Goal: Task Accomplishment & Management: Manage account settings

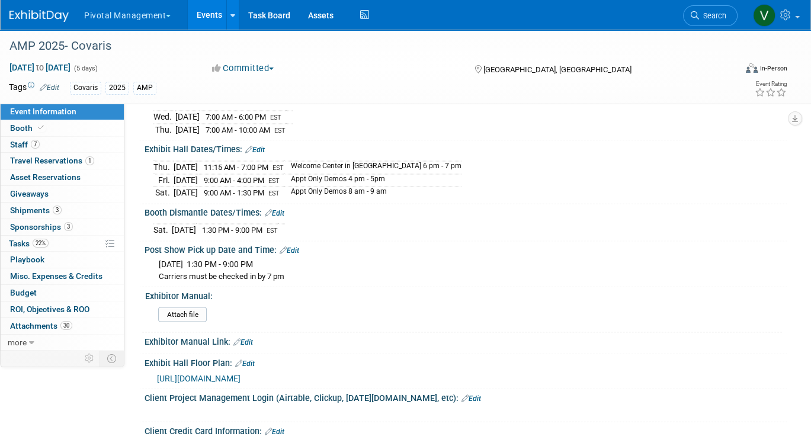
click at [207, 11] on link "Events" at bounding box center [209, 15] width 43 height 30
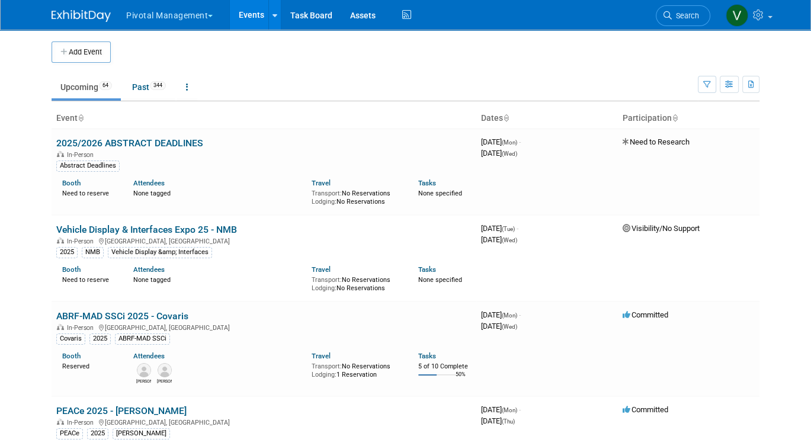
scroll to position [768, 0]
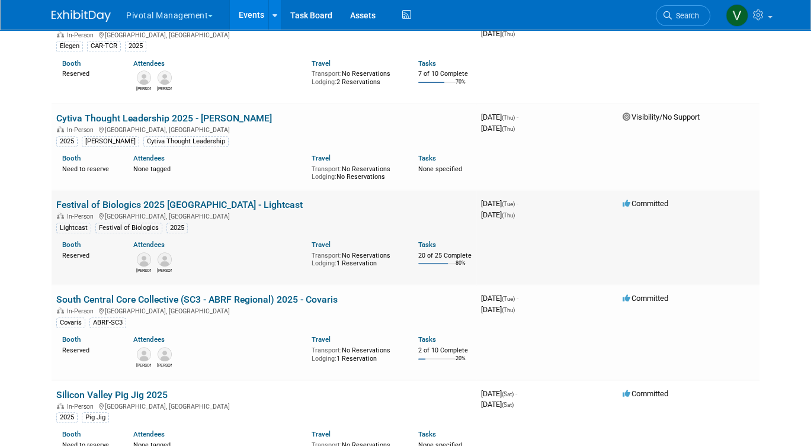
click at [152, 210] on link "Festival of Biologics 2025 [GEOGRAPHIC_DATA] - Lightcast" at bounding box center [179, 204] width 247 height 11
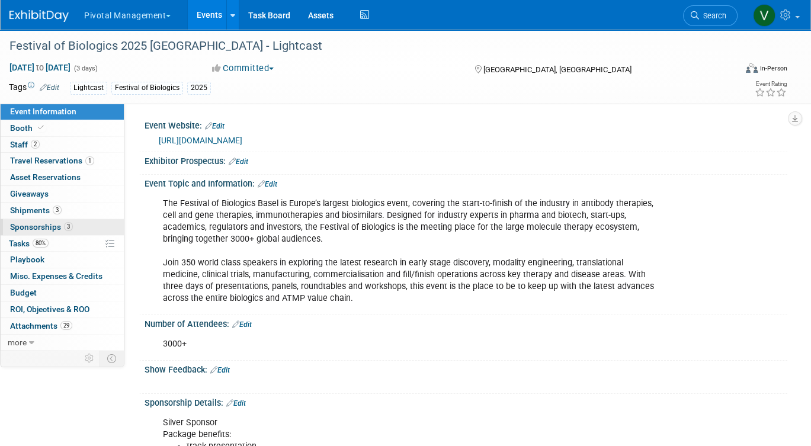
click at [59, 225] on span "Sponsorships 3" at bounding box center [41, 226] width 63 height 9
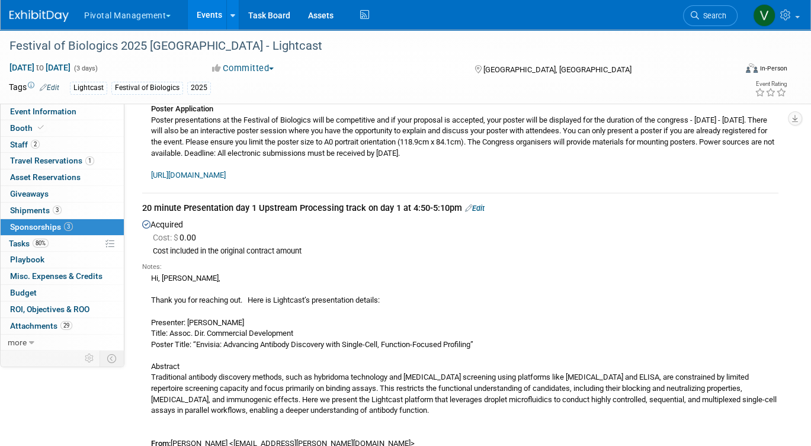
scroll to position [174, 0]
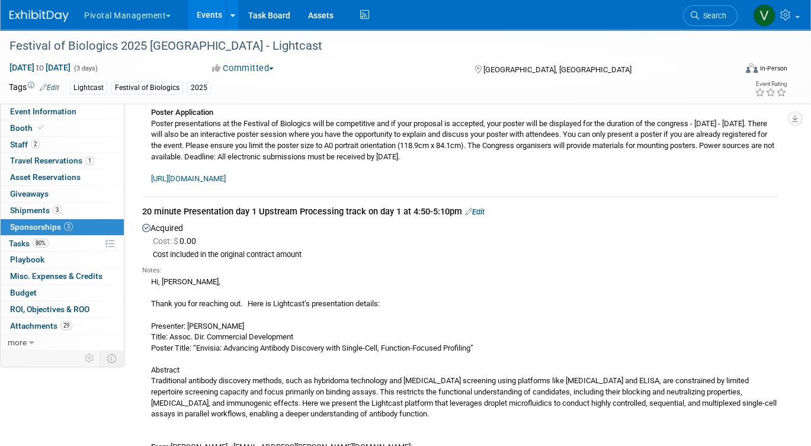
click at [483, 212] on link "Edit" at bounding box center [475, 211] width 20 height 9
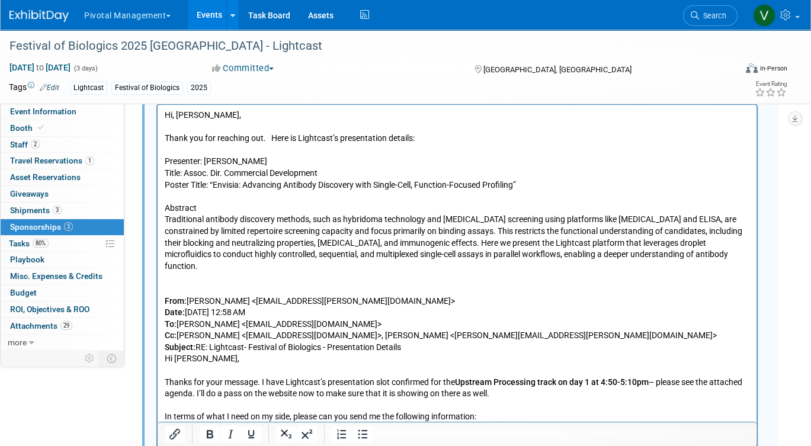
scroll to position [587, 0]
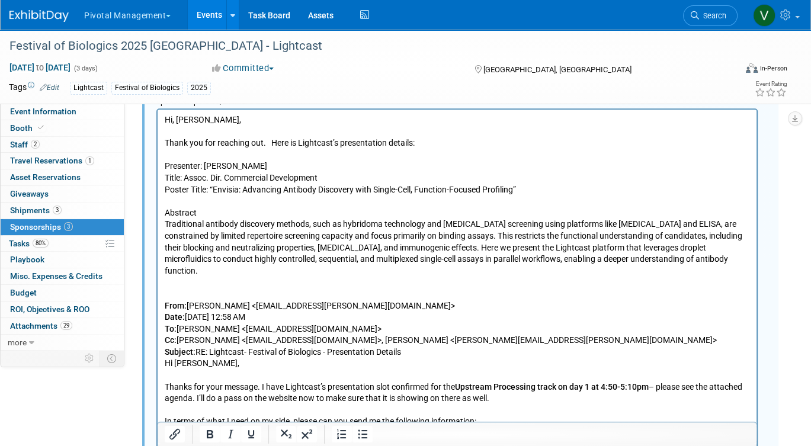
click at [538, 187] on p "Hi, Jack, Thank you for reaching out. Here is Lightcast’s presentation details:…" at bounding box center [458, 271] width 586 height 314
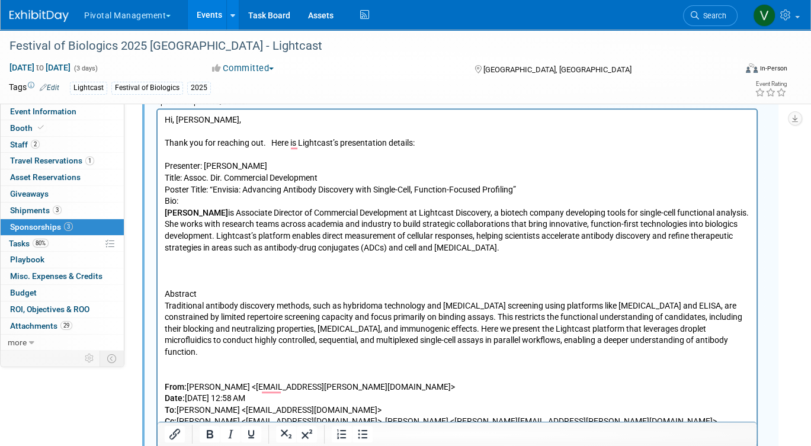
click at [477, 202] on p "Bio:" at bounding box center [458, 202] width 586 height 12
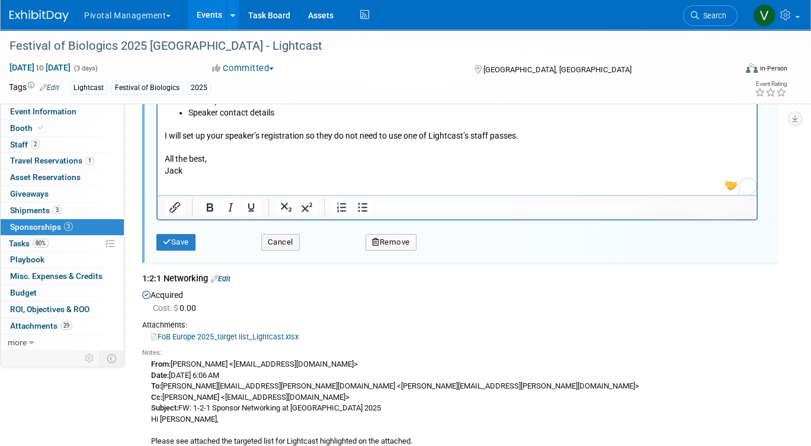
scroll to position [1031, 0]
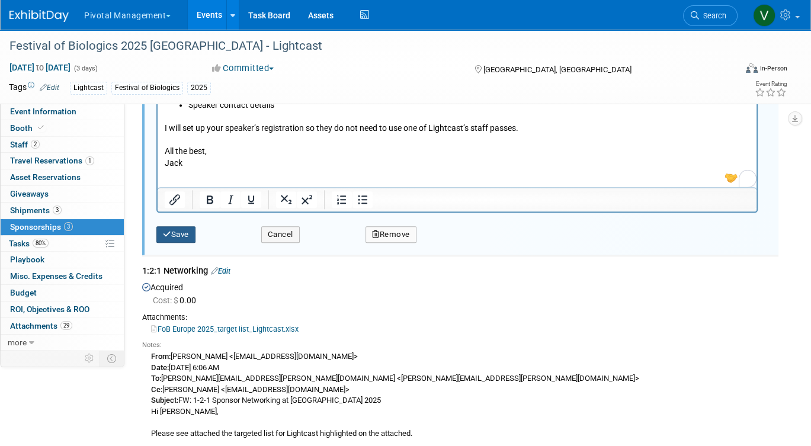
click at [172, 233] on button "Save" at bounding box center [175, 234] width 39 height 17
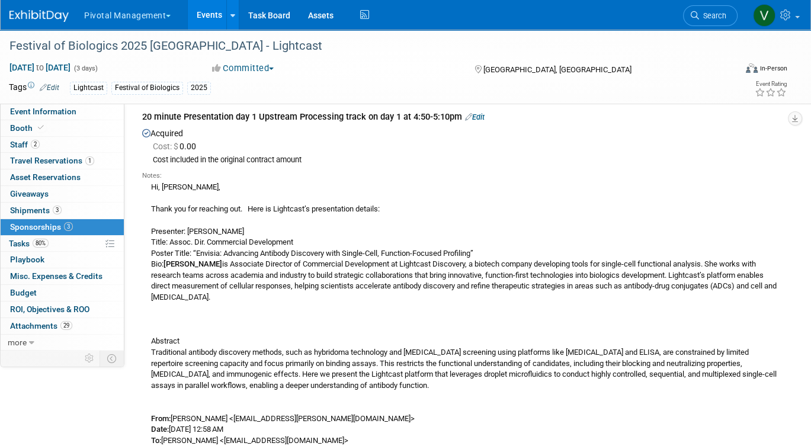
scroll to position [267, 0]
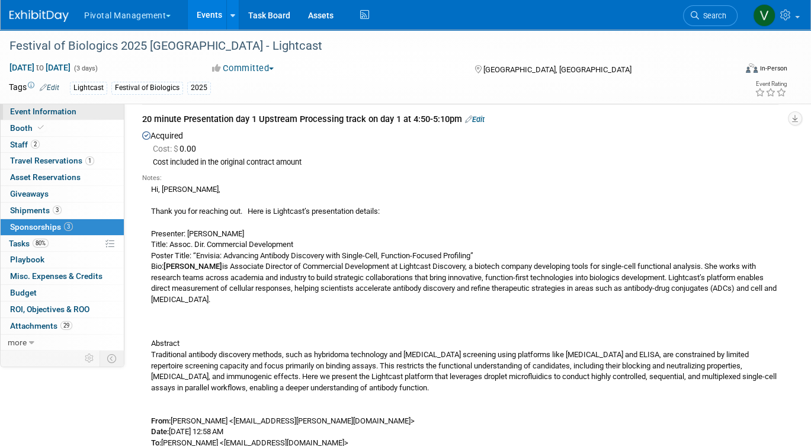
click at [82, 106] on link "Event Information" at bounding box center [62, 112] width 123 height 16
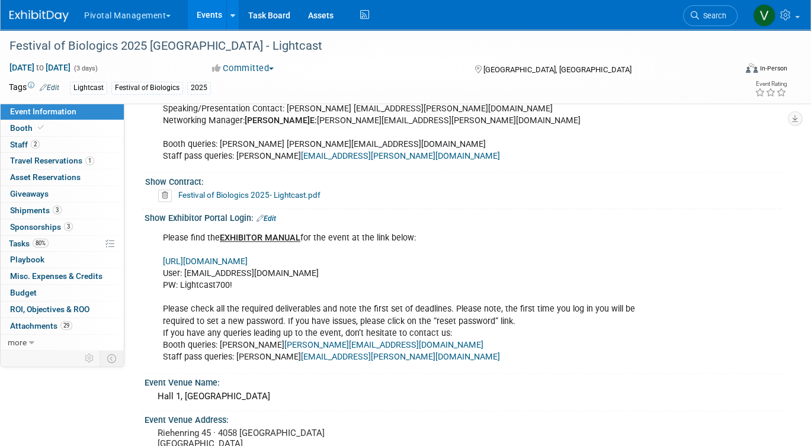
scroll to position [1156, 0]
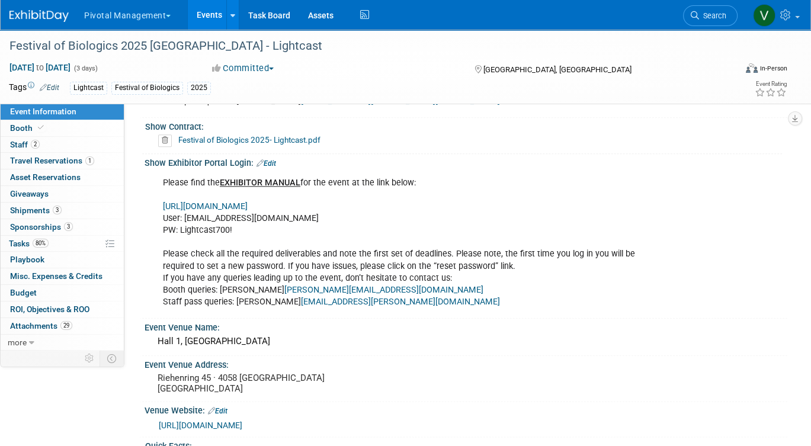
click at [237, 202] on link "https://www.terrapinn.com/em/" at bounding box center [205, 207] width 85 height 10
